Goal: Find specific page/section: Find specific page/section

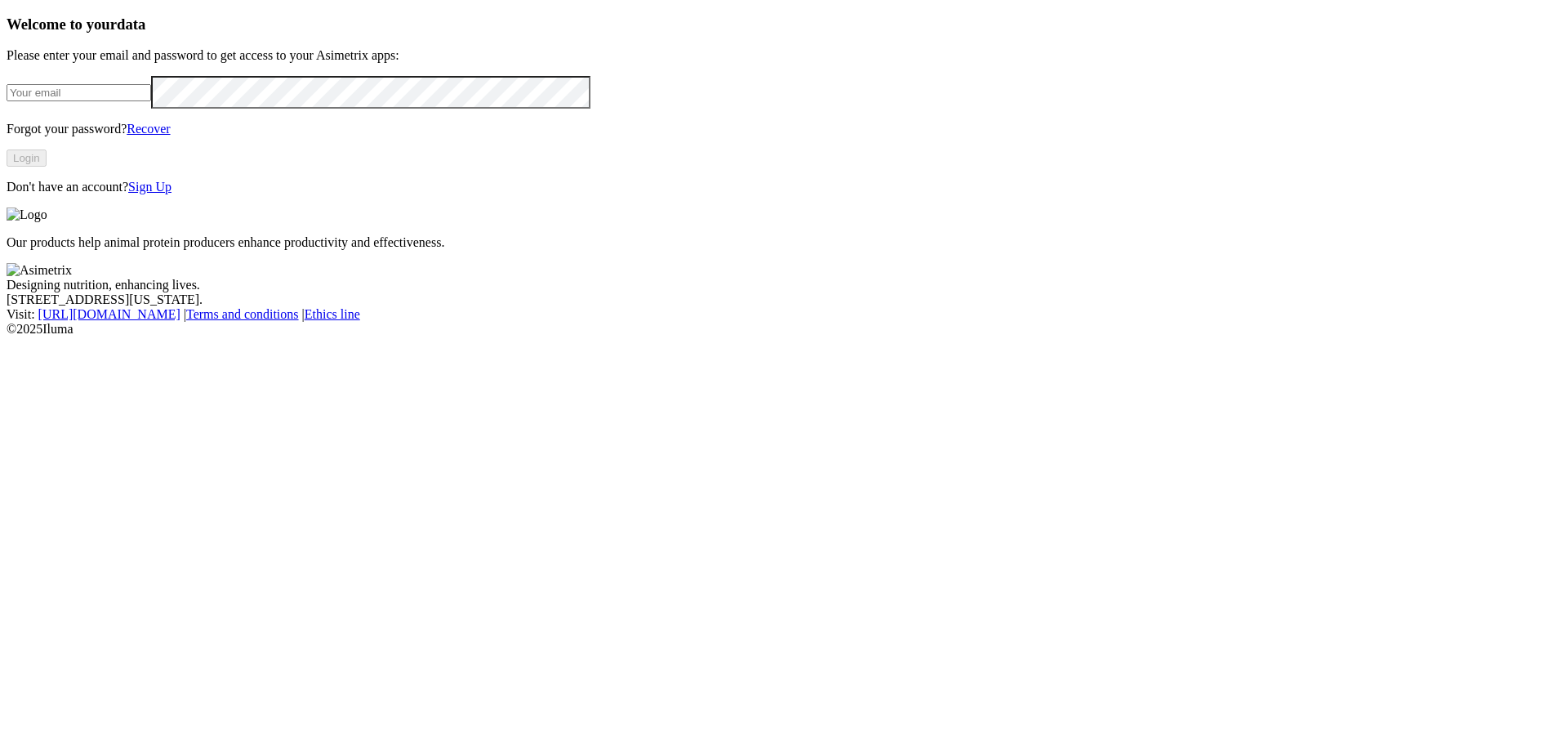
click at [152, 101] on input "email" at bounding box center [79, 92] width 145 height 17
type input "[PERSON_NAME][EMAIL_ADDRESS][PERSON_NAME][DOMAIN_NAME]"
click at [47, 166] on button "Login" at bounding box center [27, 158] width 40 height 17
